Goal: Task Accomplishment & Management: Manage account settings

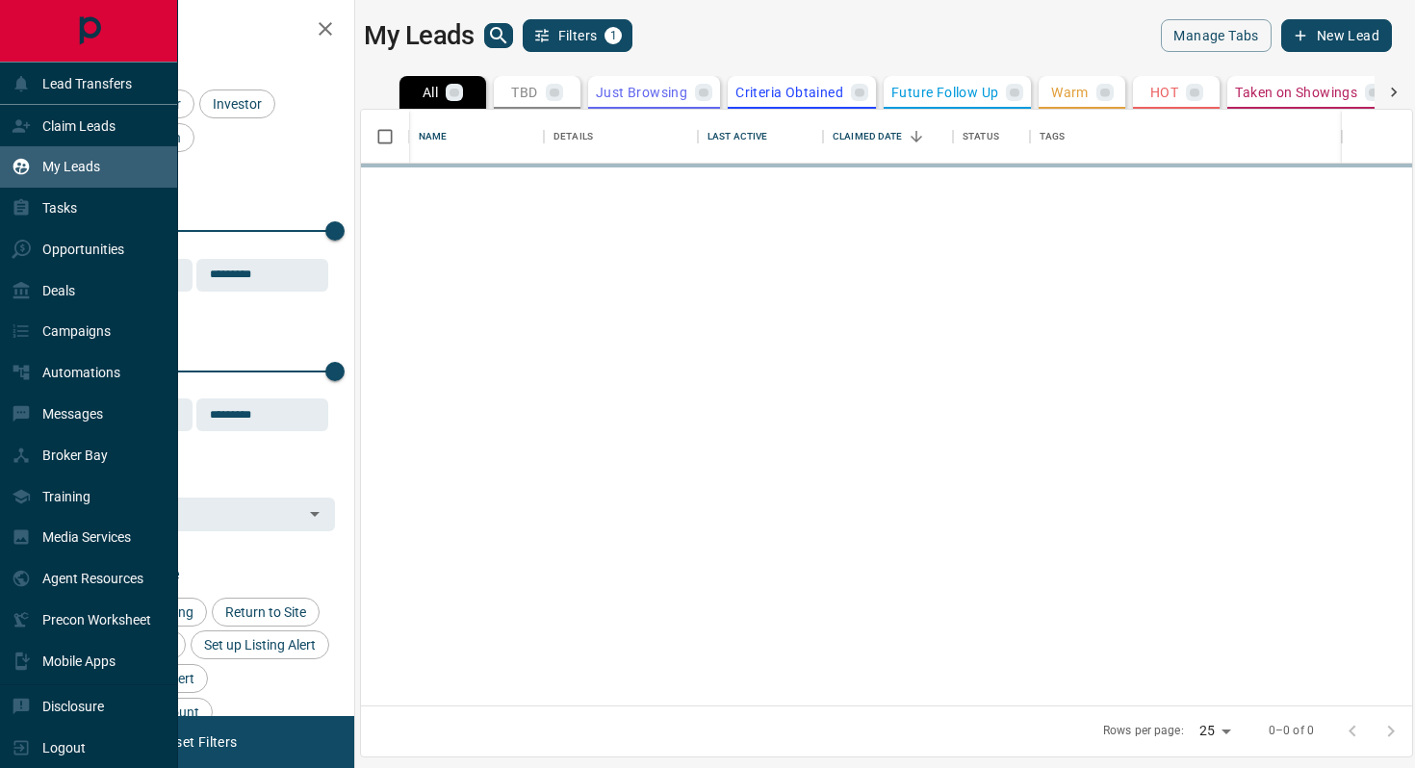
scroll to position [596, 1051]
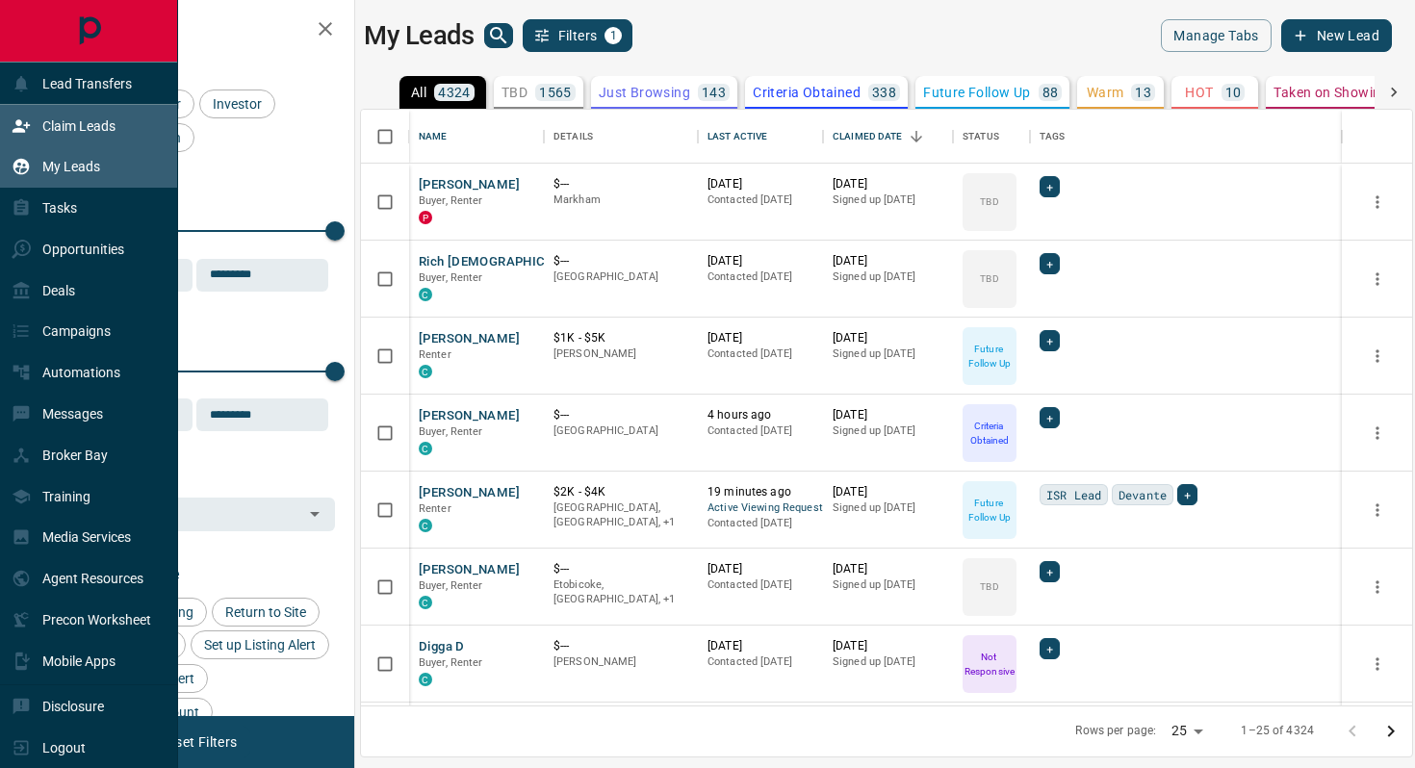
click at [67, 127] on p "Claim Leads" at bounding box center [78, 125] width 73 height 15
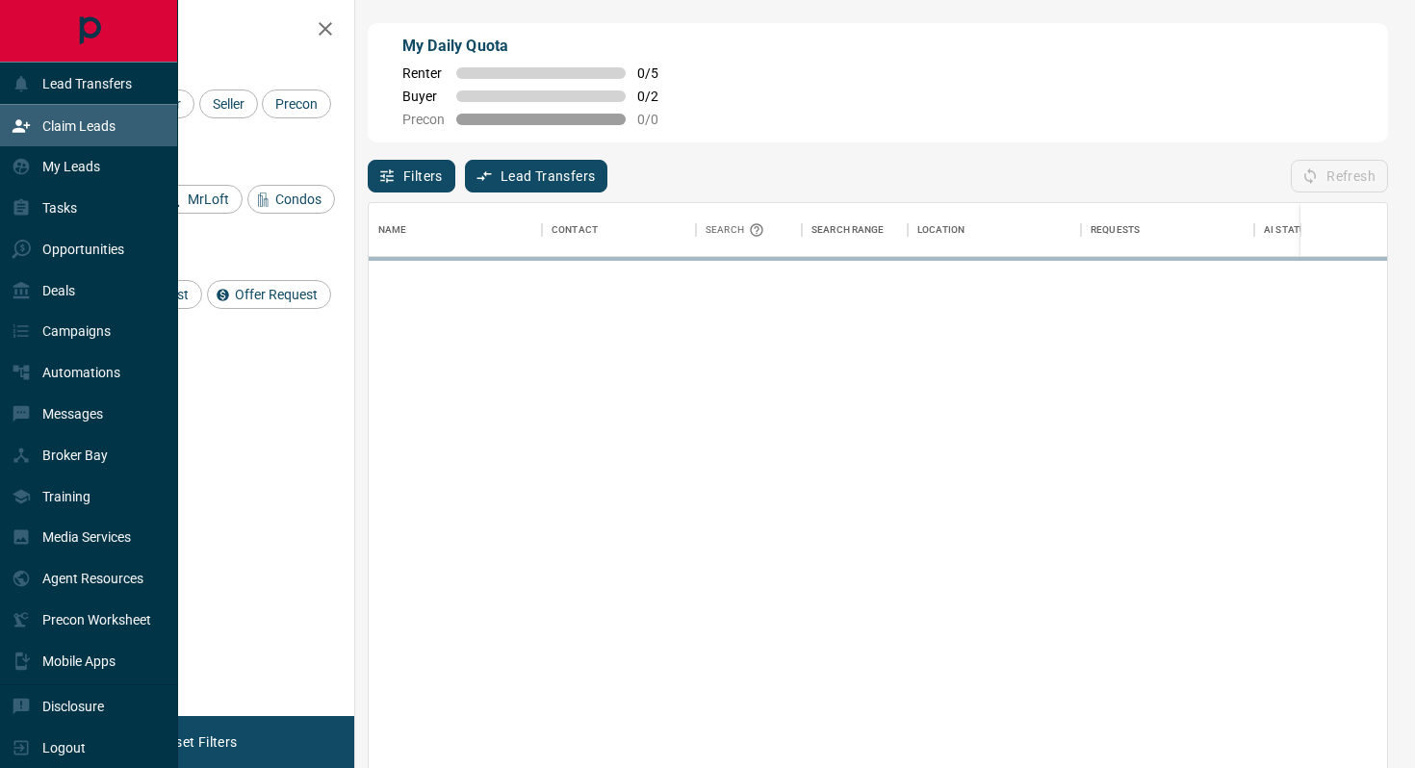
scroll to position [583, 1018]
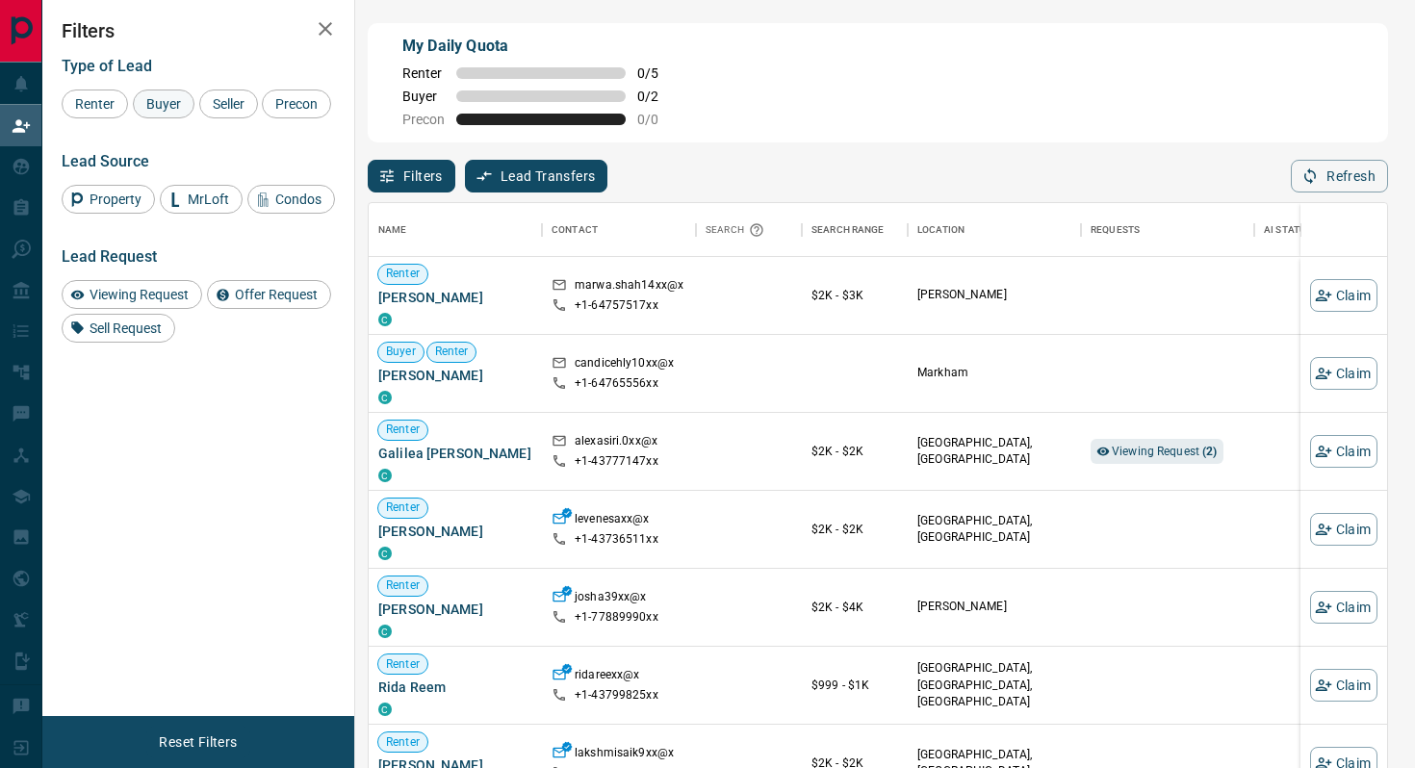
click at [164, 101] on span "Buyer" at bounding box center [164, 103] width 48 height 15
click at [235, 107] on span "Seller" at bounding box center [228, 103] width 45 height 15
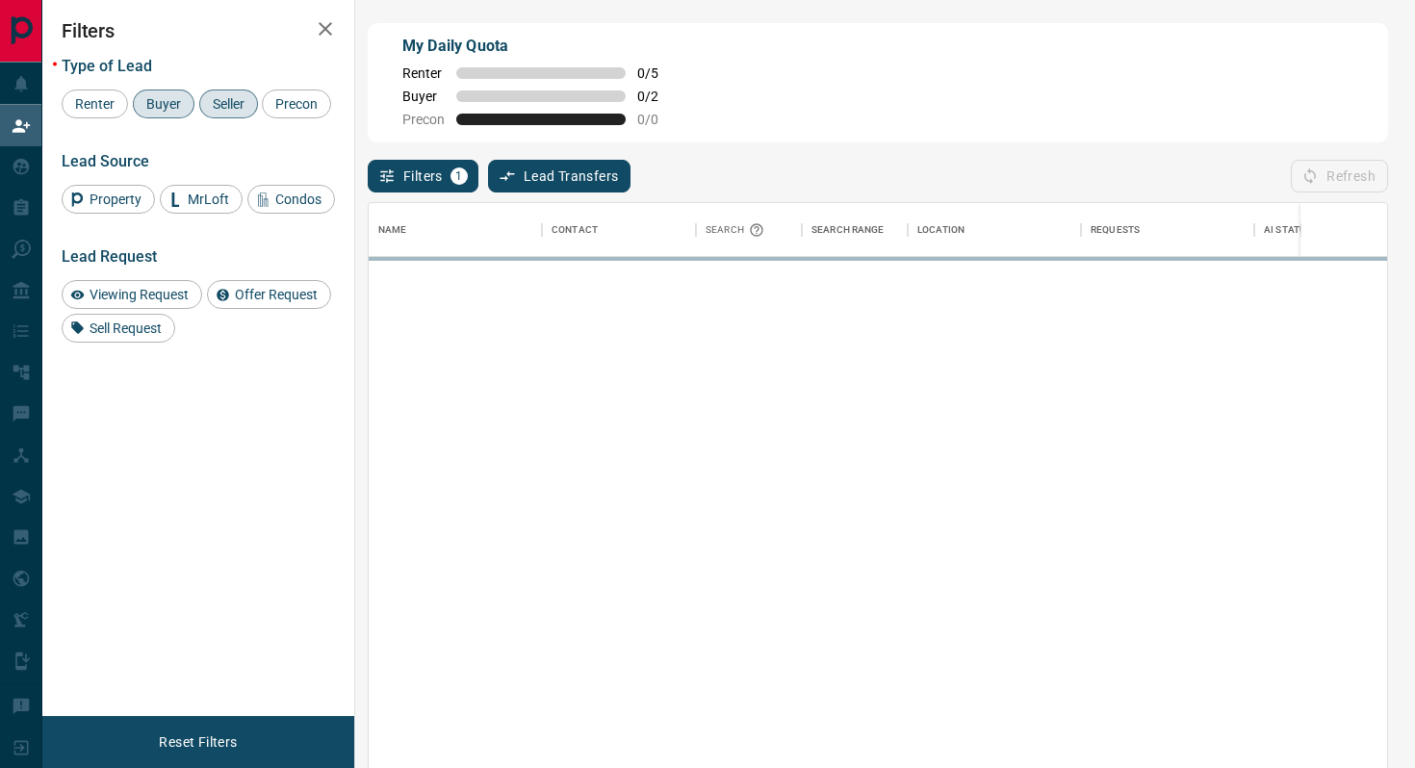
click at [105, 245] on div "Type of Lead Renter Buyer Seller Precon Lead Source Property MrLoft Condos Lead…" at bounding box center [198, 192] width 273 height 300
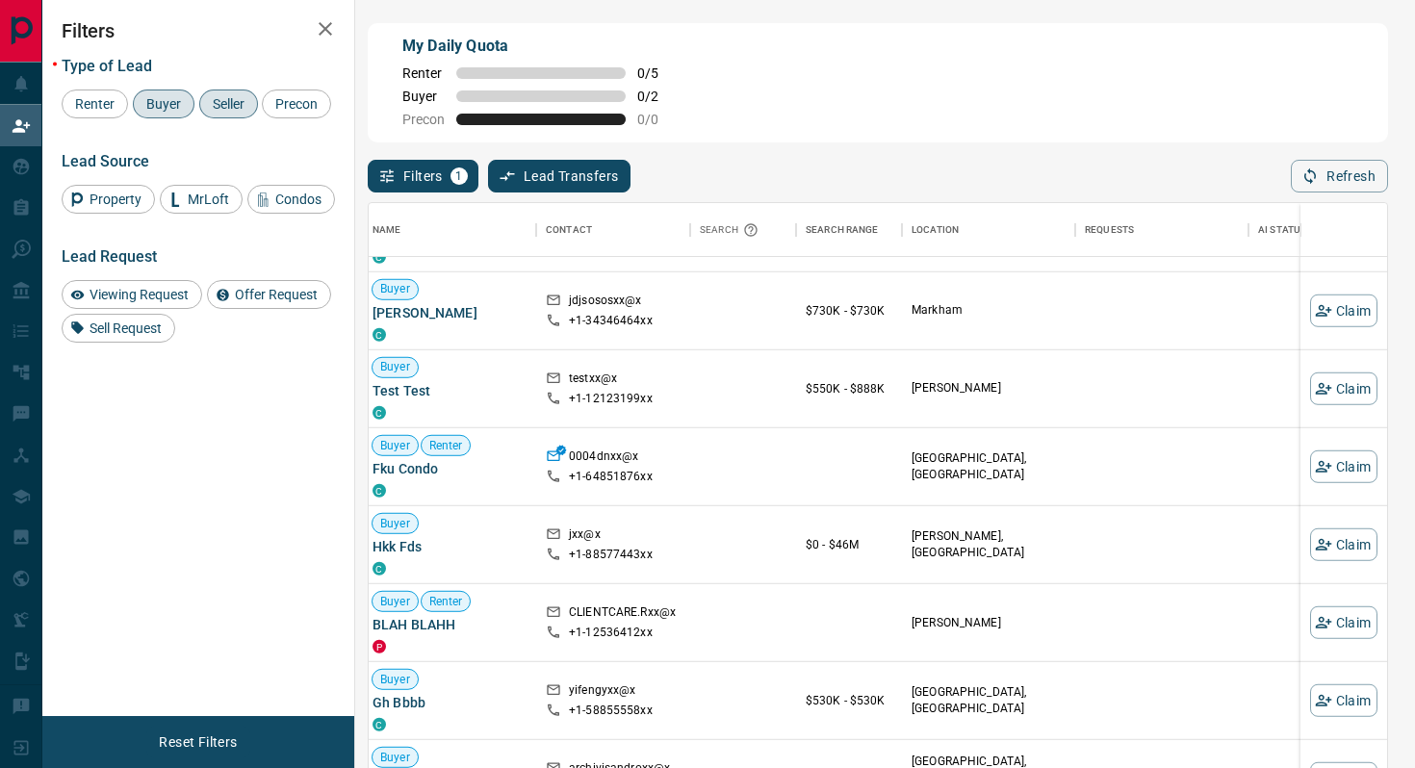
scroll to position [4064, 6]
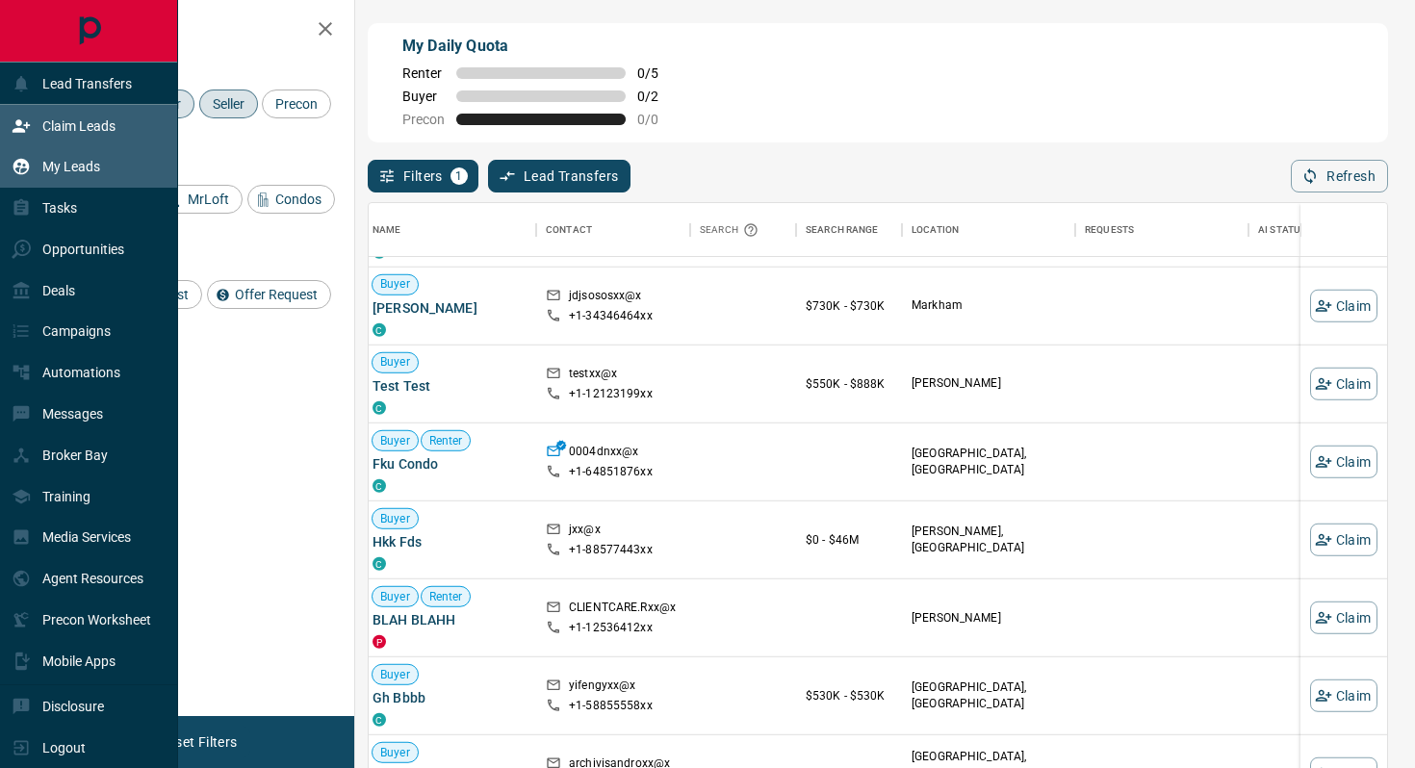
click at [49, 171] on p "My Leads" at bounding box center [71, 166] width 58 height 15
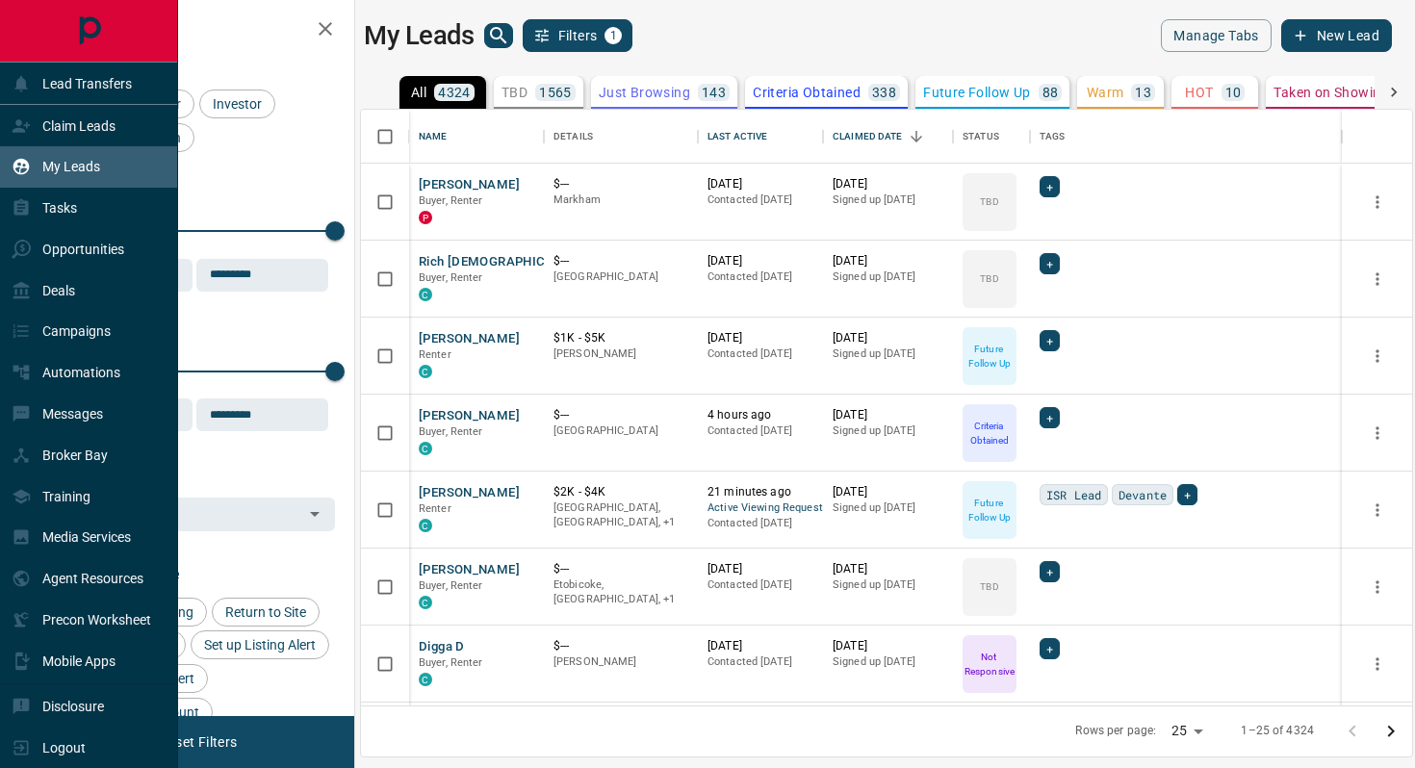
scroll to position [596, 1051]
click at [67, 202] on p "Tasks" at bounding box center [59, 207] width 35 height 15
